Goal: Navigation & Orientation: Go to known website

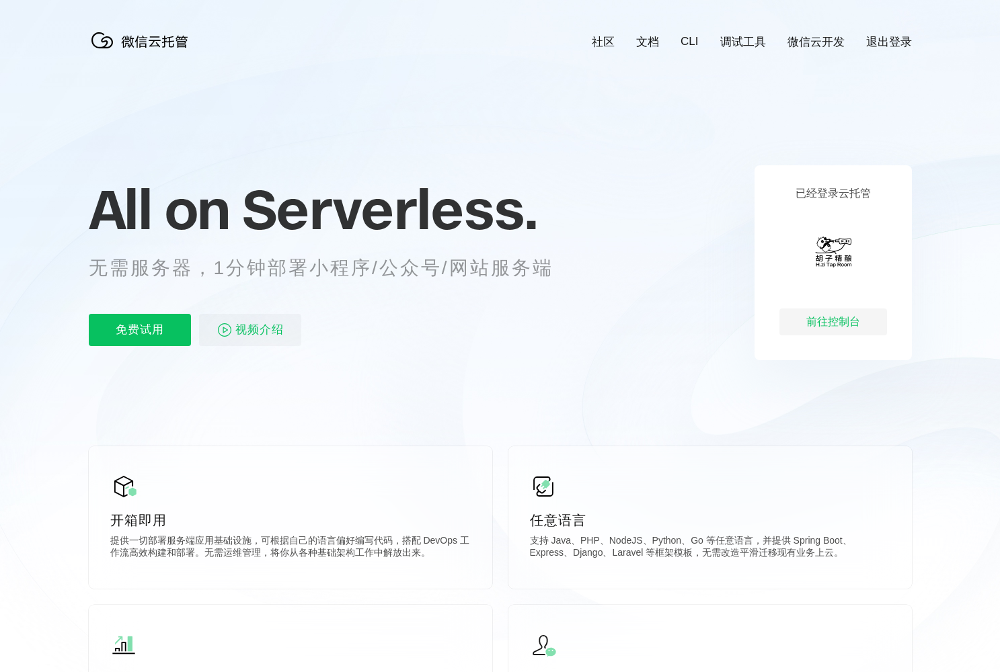
scroll to position [0, 2391]
click at [828, 319] on div "前往控制台" at bounding box center [833, 322] width 108 height 27
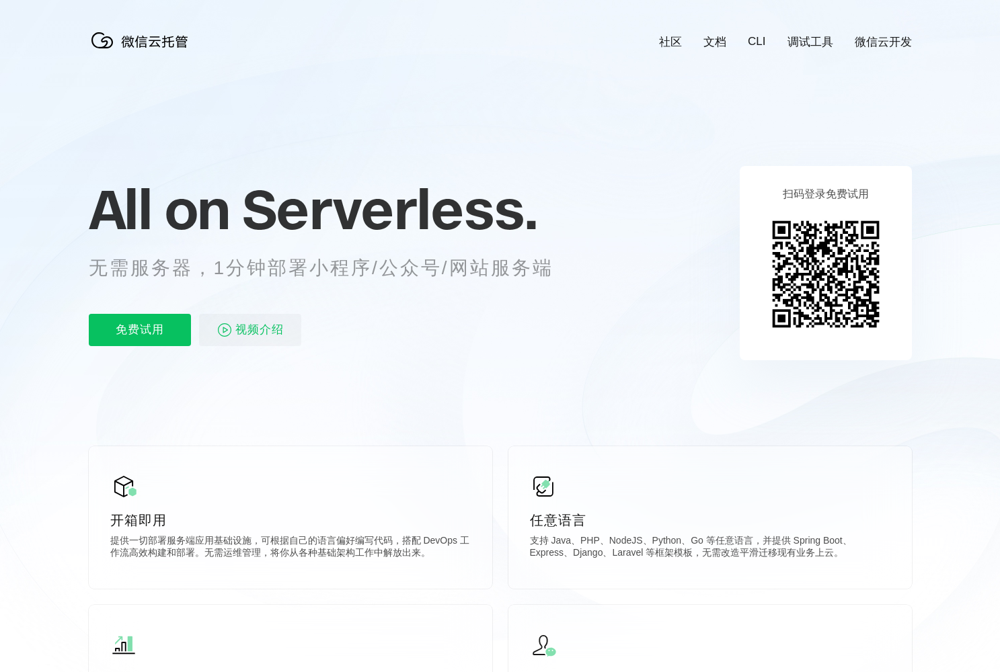
scroll to position [0, 2391]
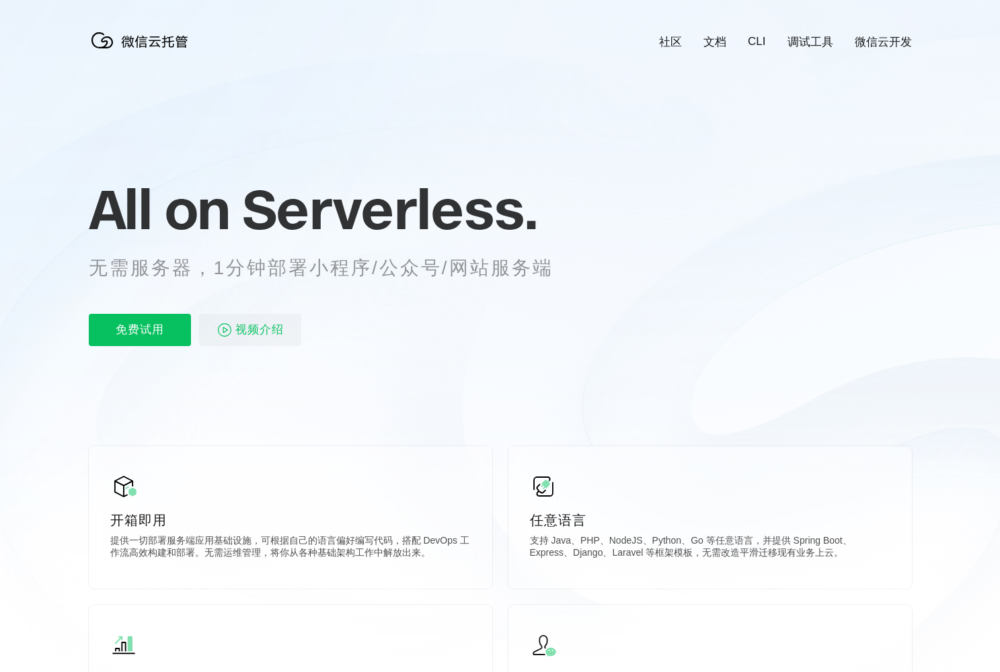
scroll to position [0, 2391]
